Goal: Transaction & Acquisition: Subscribe to service/newsletter

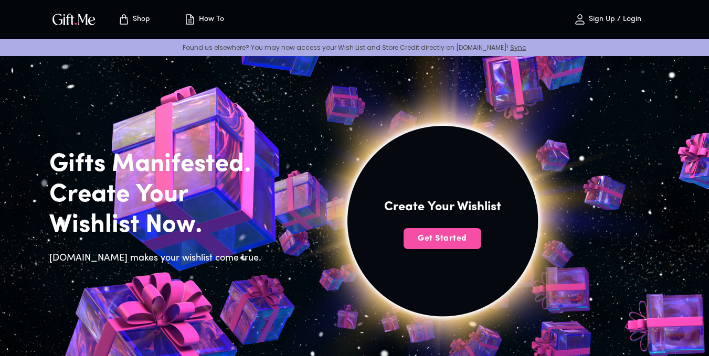
click at [444, 240] on span "Get Started" at bounding box center [442, 239] width 78 height 12
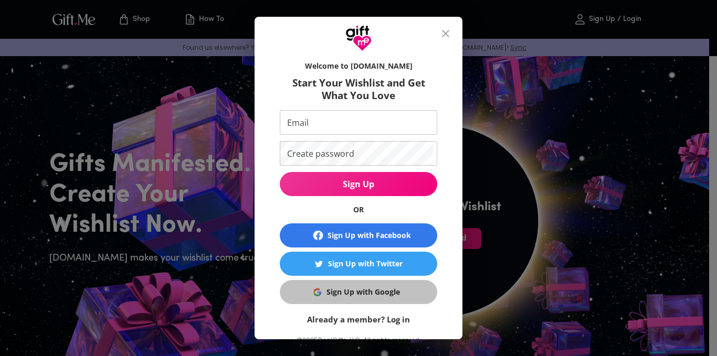
click at [342, 298] on button "Sign Up with Google" at bounding box center [358, 292] width 157 height 24
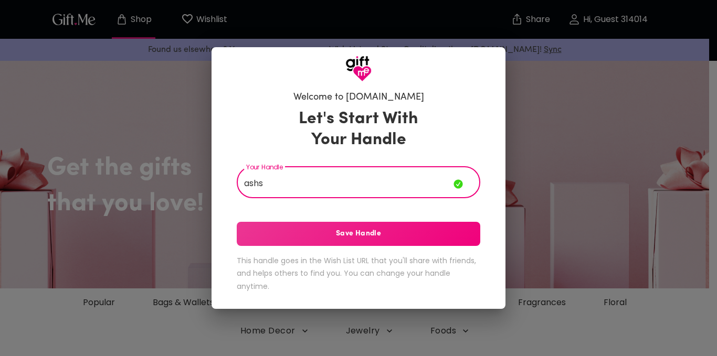
type input "ashs"
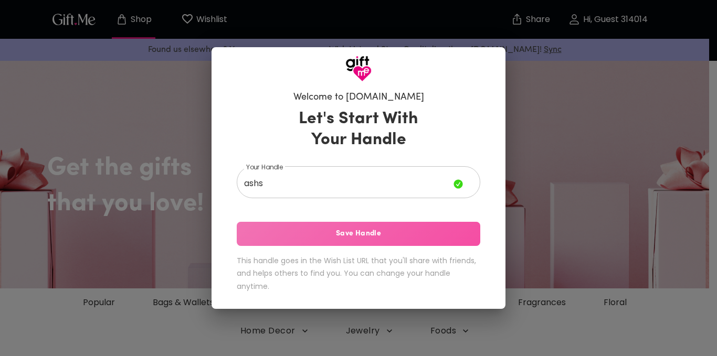
click at [398, 238] on span "Save Handle" at bounding box center [358, 234] width 243 height 12
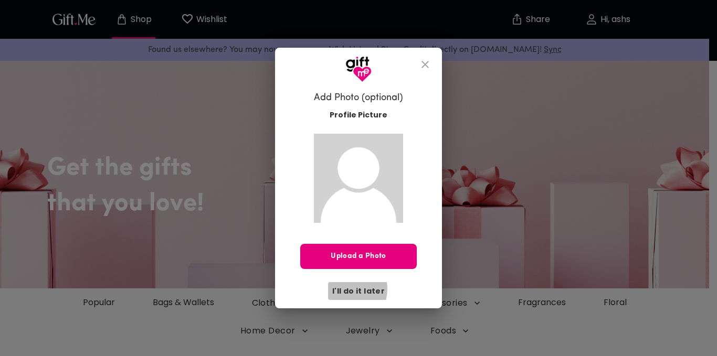
click at [345, 289] on span "I'll do it later" at bounding box center [358, 291] width 52 height 12
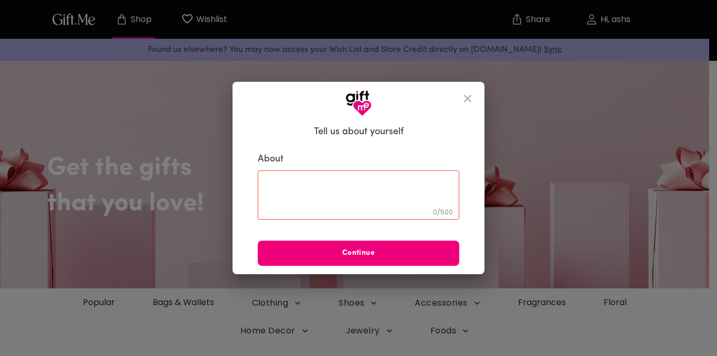
click at [357, 263] on button "Continue" at bounding box center [358, 253] width 201 height 25
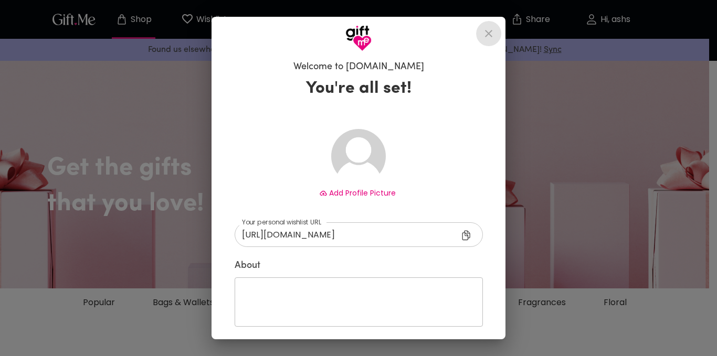
click at [487, 37] on icon "close" at bounding box center [488, 33] width 13 height 13
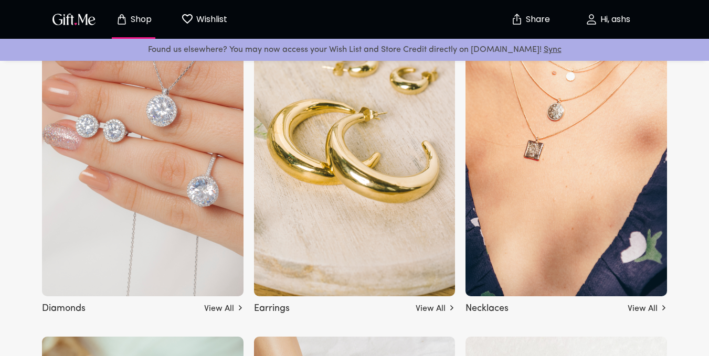
scroll to position [1921, 0]
click at [646, 304] on link "View All" at bounding box center [646, 307] width 39 height 17
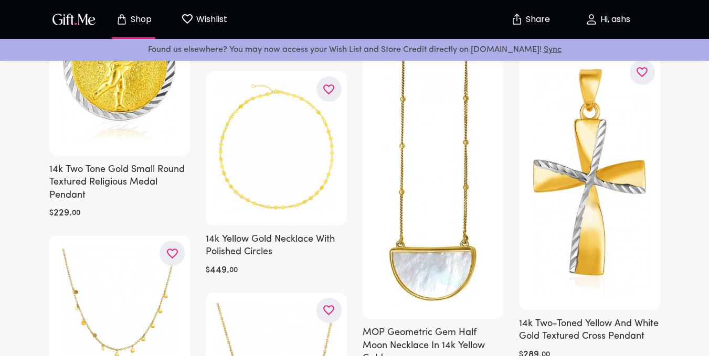
scroll to position [1586, 0]
